Goal: Use online tool/utility: Utilize a website feature to perform a specific function

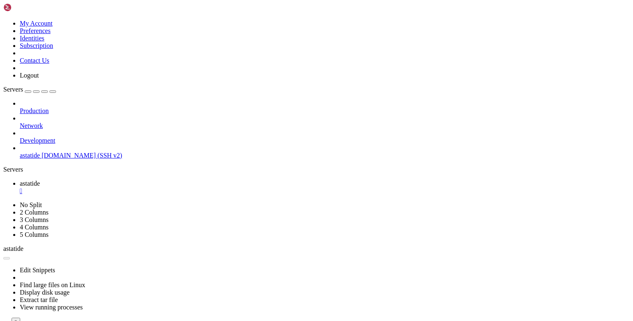
scroll to position [534, 0]
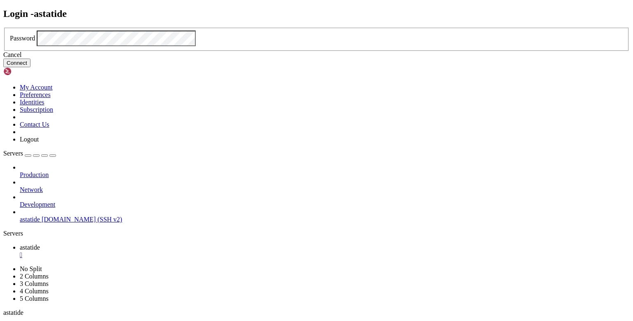
click at [31, 67] on button "Connect" at bounding box center [16, 63] width 27 height 9
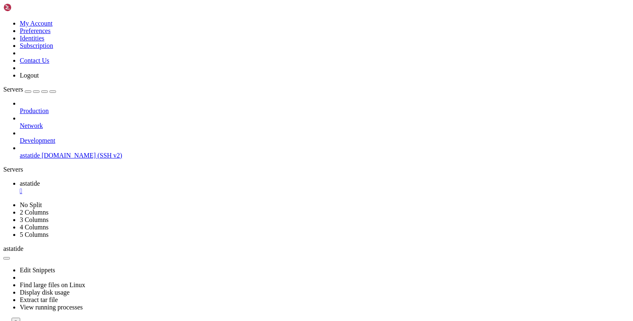
drag, startPoint x: 238, startPoint y: 384, endPoint x: 63, endPoint y: 383, distance: 175.3
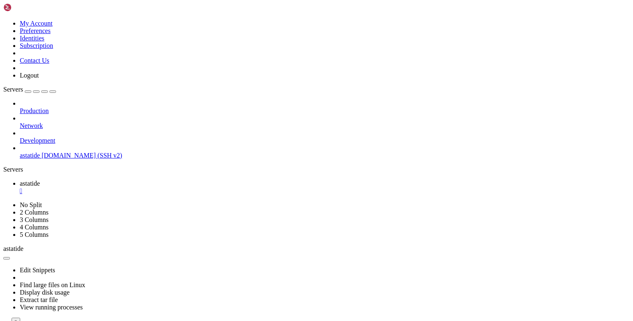
copy x-row "export PATH="$PATH:/home/darkexplosion/vire/bin/""
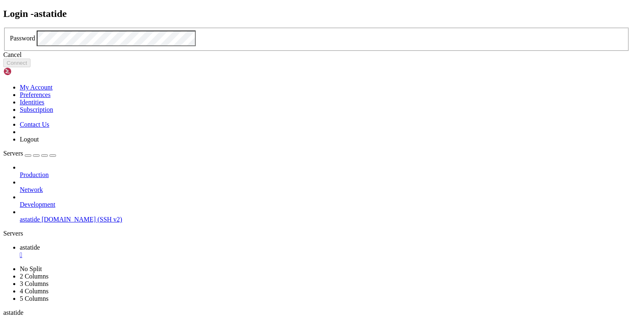
click at [251, 67] on div "Cancel Connect" at bounding box center [316, 59] width 627 height 16
click at [31, 67] on button "Connect" at bounding box center [16, 63] width 27 height 9
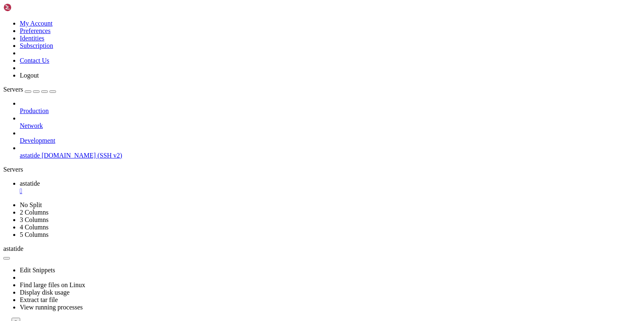
drag, startPoint x: 96, startPoint y: 349, endPoint x: 103, endPoint y: 342, distance: 9.9
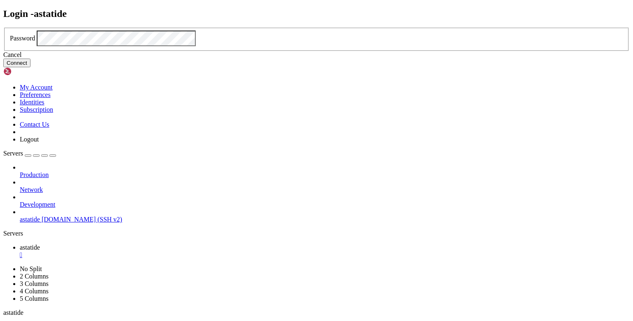
click at [31, 67] on button "Connect" at bounding box center [16, 63] width 27 height 9
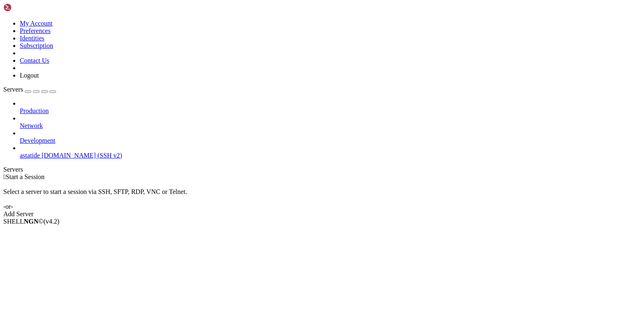
click at [42, 152] on span "[DOMAIN_NAME] (SSH v2)" at bounding box center [82, 155] width 81 height 7
click at [40, 152] on span "astatide" at bounding box center [30, 155] width 20 height 7
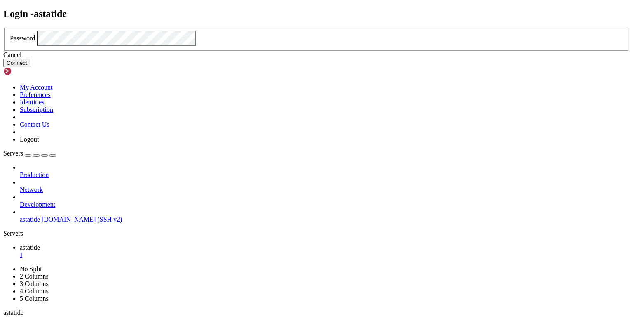
click at [31, 67] on button "Connect" at bounding box center [16, 63] width 27 height 9
